Goal: Navigation & Orientation: Find specific page/section

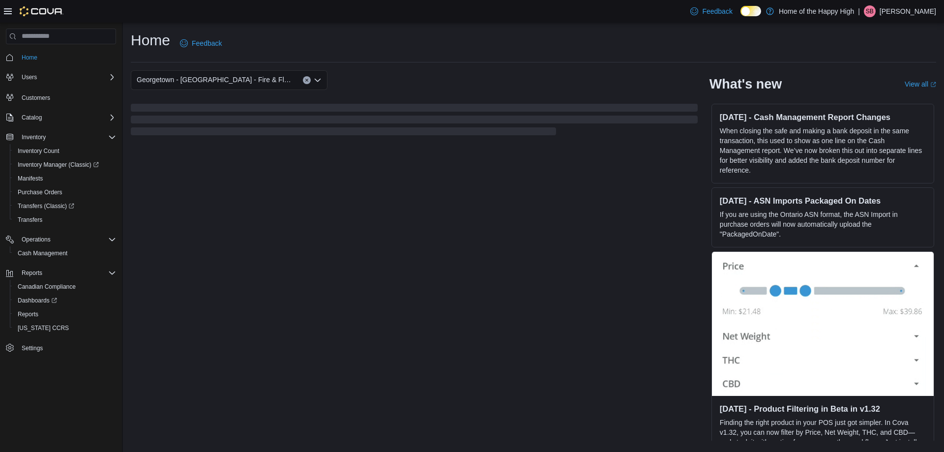
click at [5, 8] on icon at bounding box center [8, 11] width 8 height 8
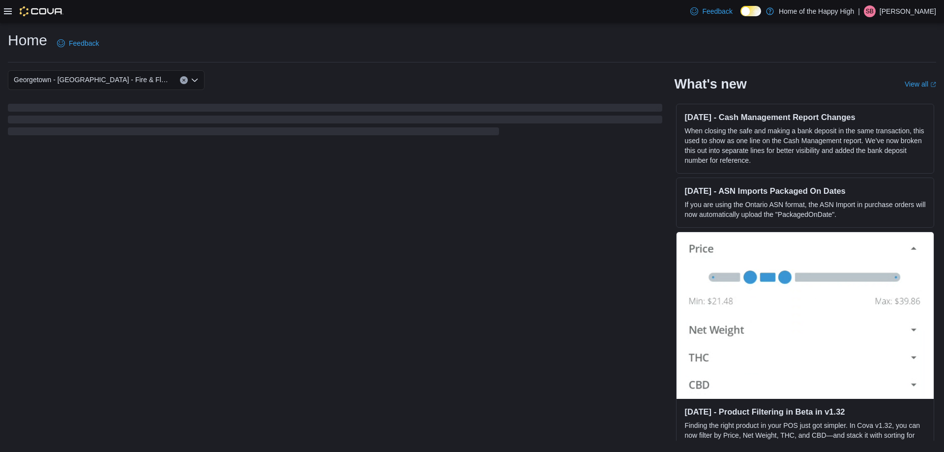
click at [5, 8] on icon at bounding box center [8, 11] width 8 height 8
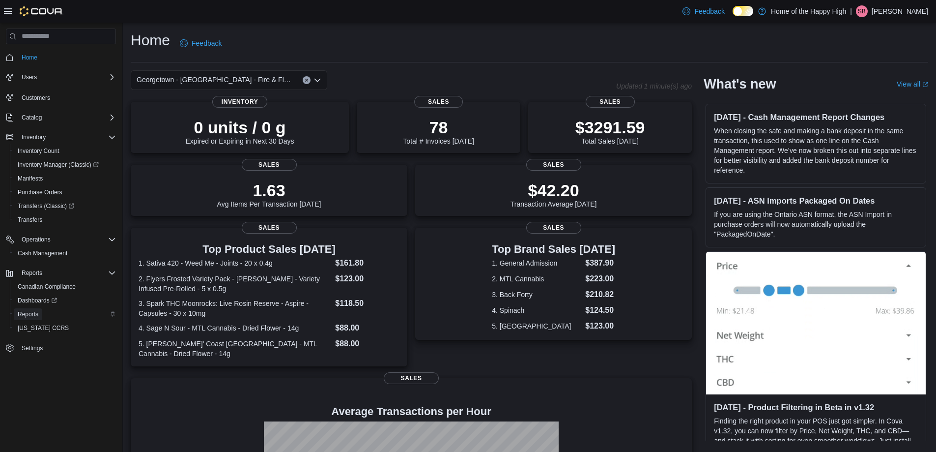
click at [26, 310] on span "Reports" at bounding box center [28, 314] width 21 height 8
